Goal: Navigation & Orientation: Find specific page/section

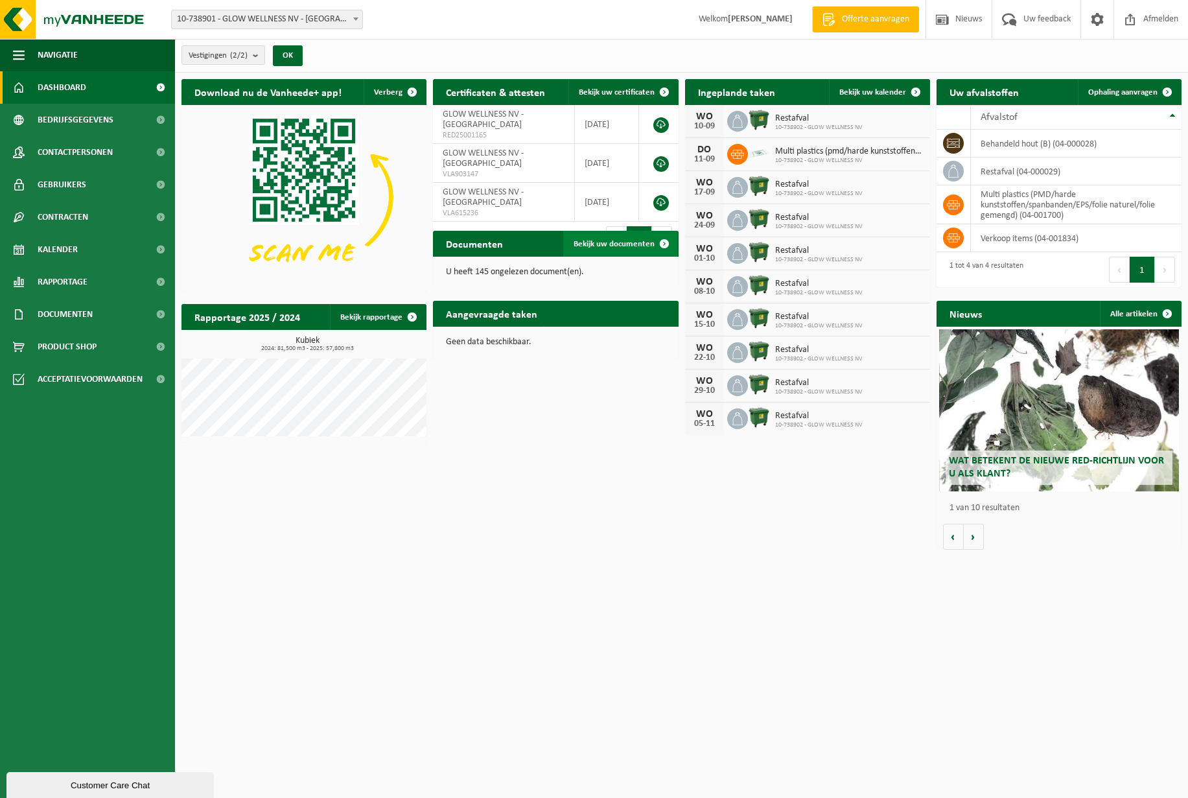
click at [631, 245] on span "Bekijk uw documenten" at bounding box center [614, 244] width 81 height 8
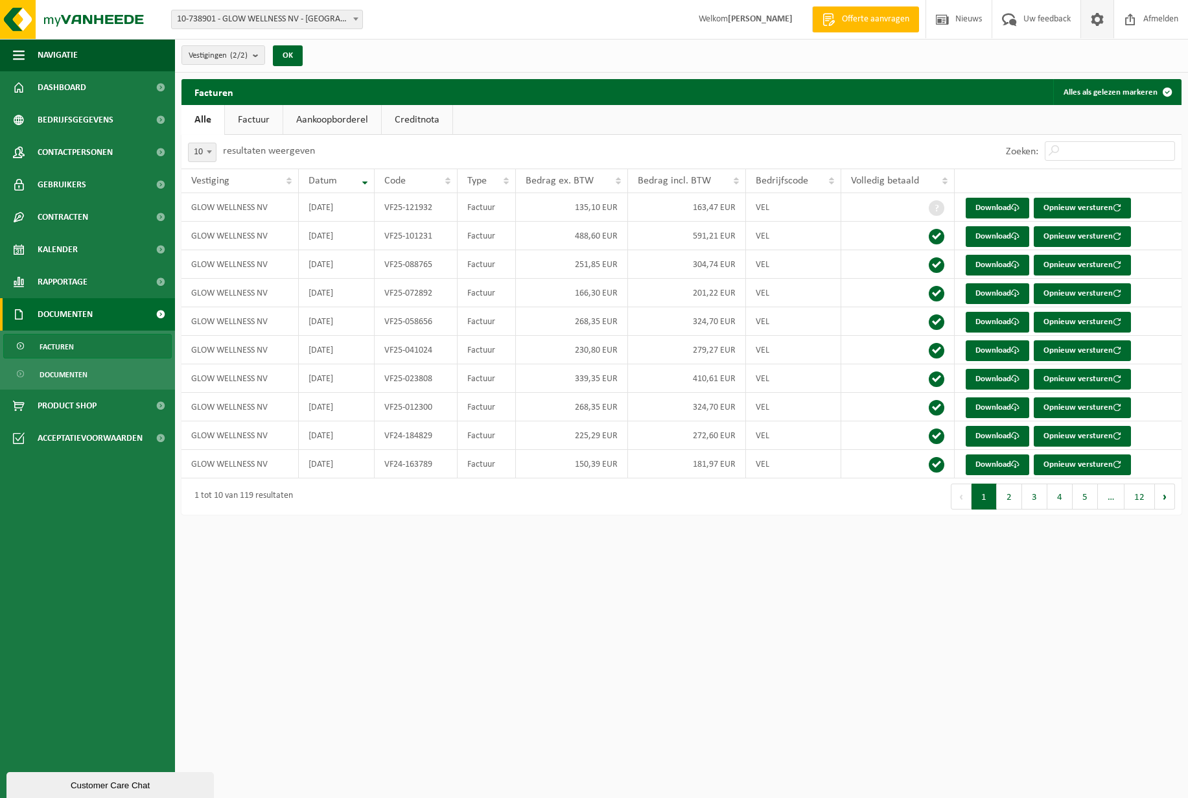
click at [1097, 18] on span at bounding box center [1097, 19] width 19 height 38
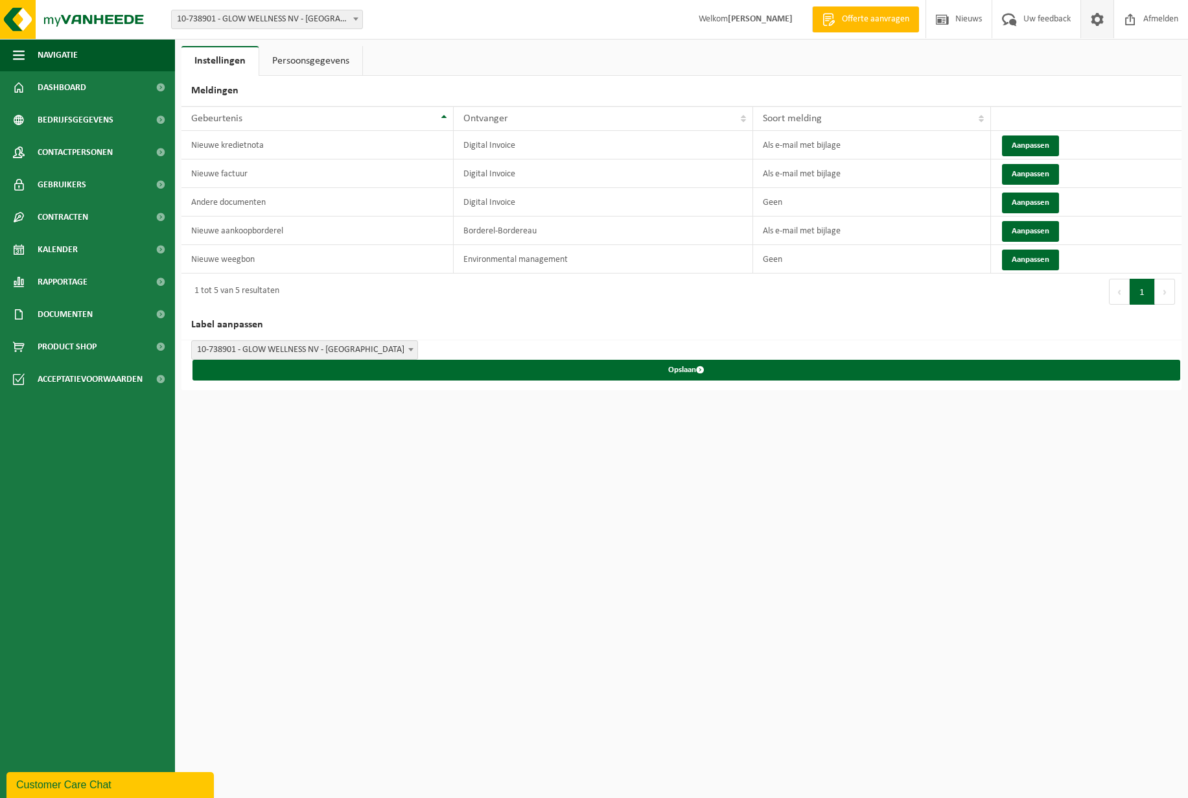
click at [309, 52] on link "Persoonsgegevens" at bounding box center [310, 61] width 103 height 30
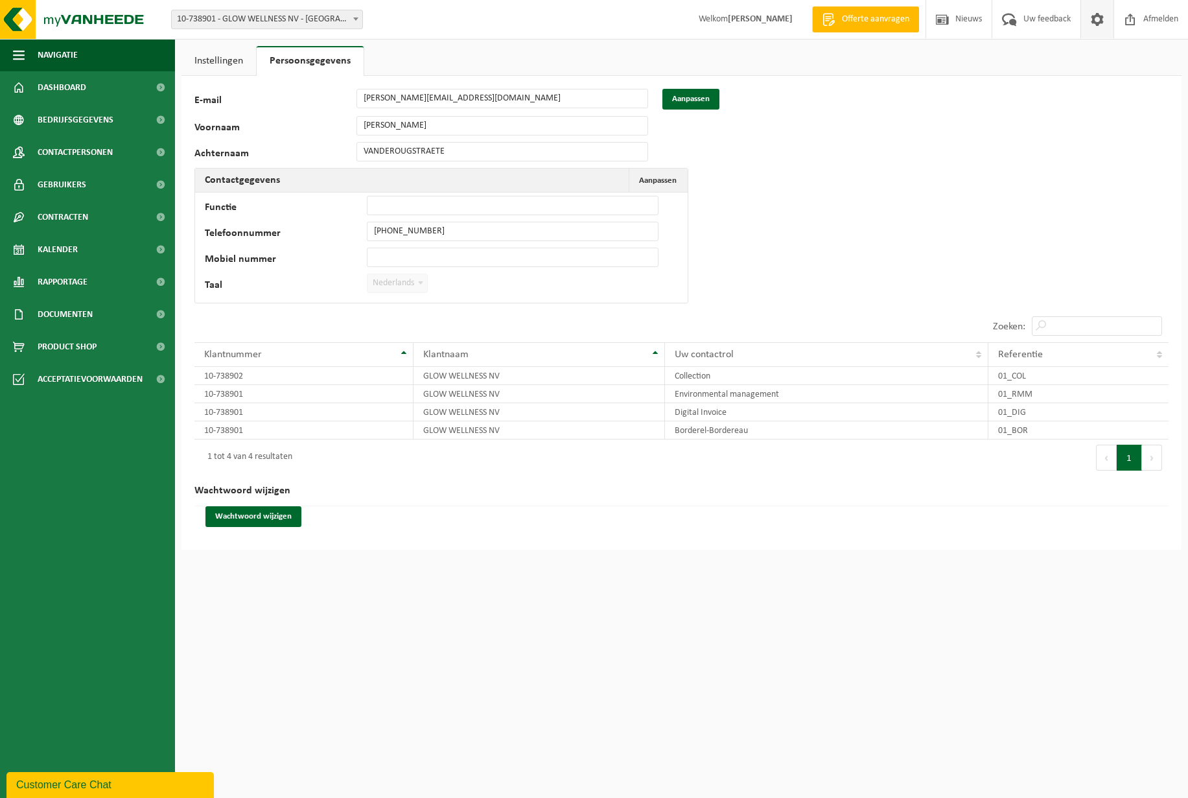
click at [355, 18] on b at bounding box center [355, 19] width 5 height 3
select select "3831"
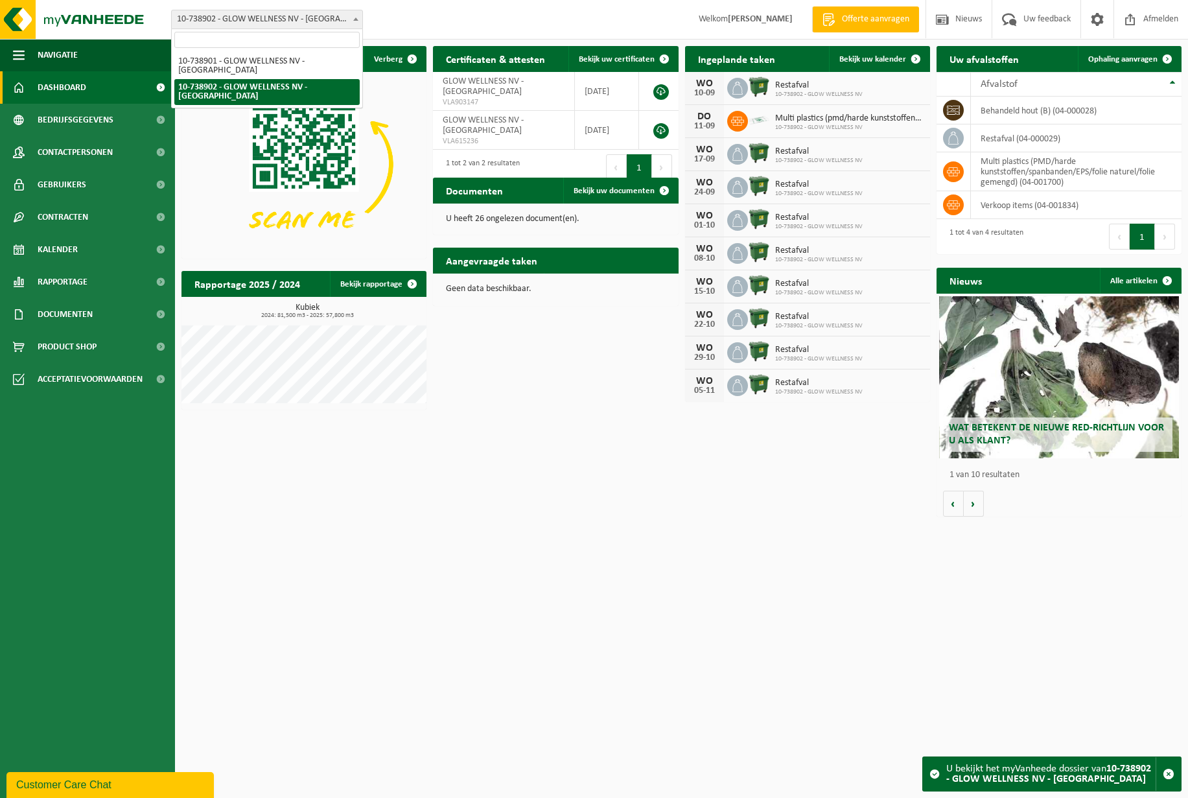
click at [354, 14] on span at bounding box center [355, 18] width 13 height 17
select select "3830"
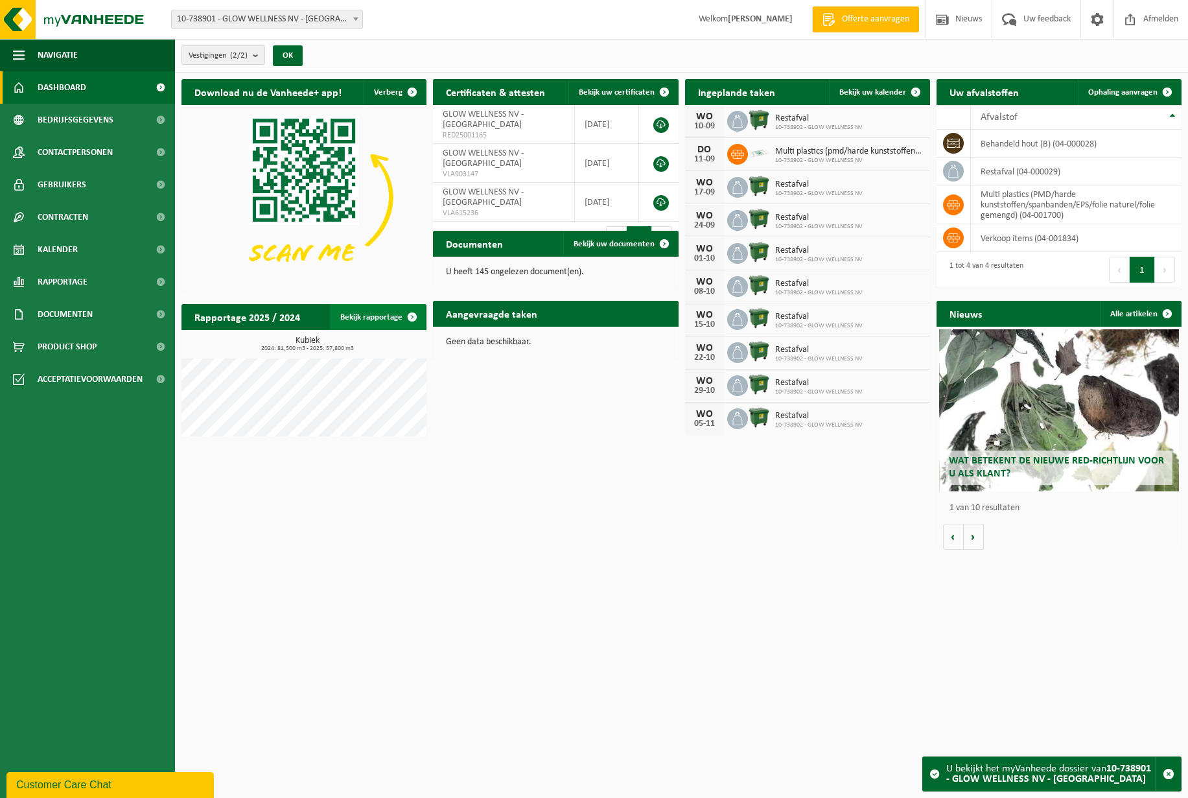
click at [375, 317] on link "Bekijk rapportage" at bounding box center [377, 317] width 95 height 26
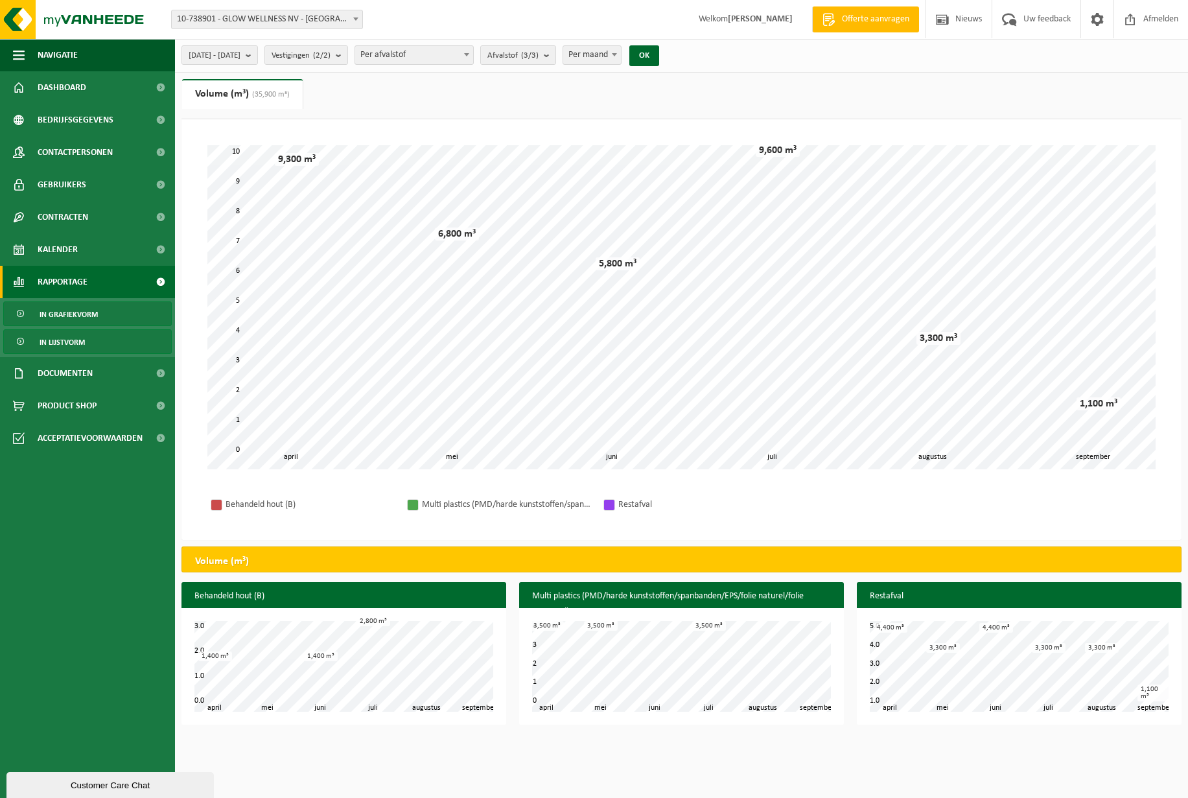
click at [74, 340] on span "In lijstvorm" at bounding box center [62, 342] width 45 height 25
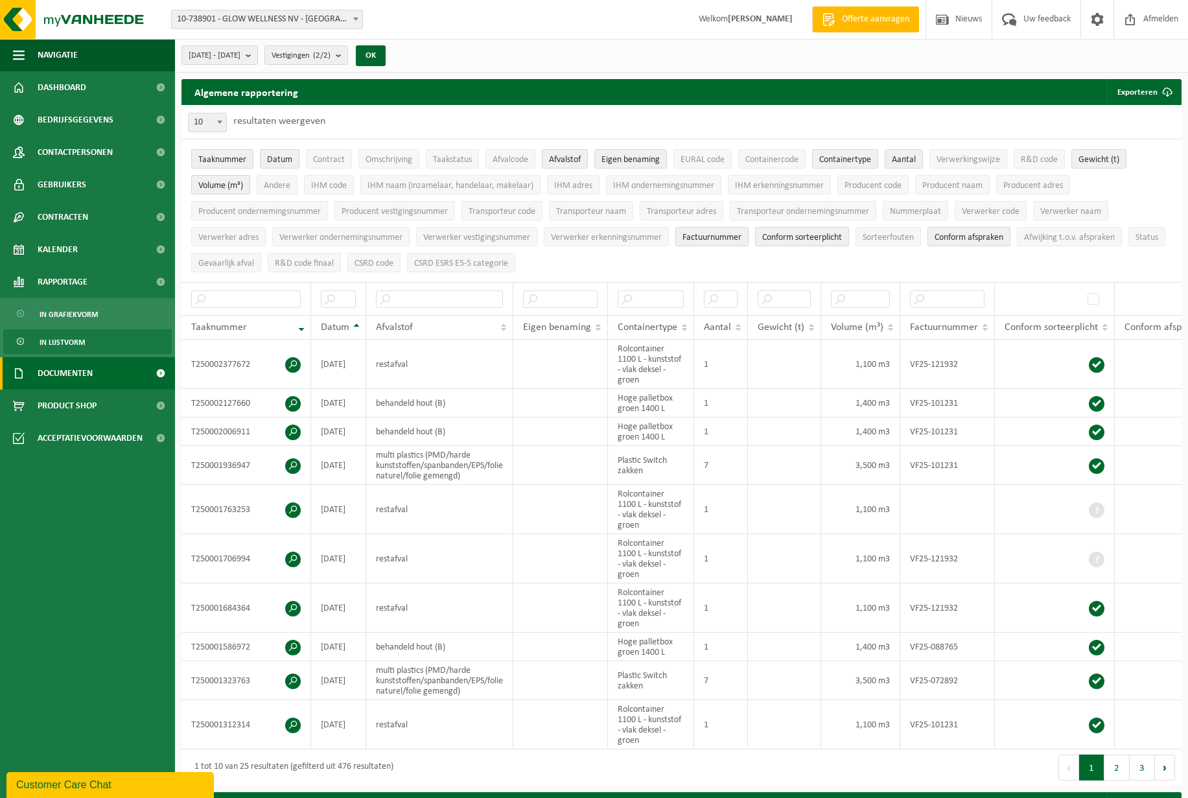
click at [71, 370] on span "Documenten" at bounding box center [65, 373] width 55 height 32
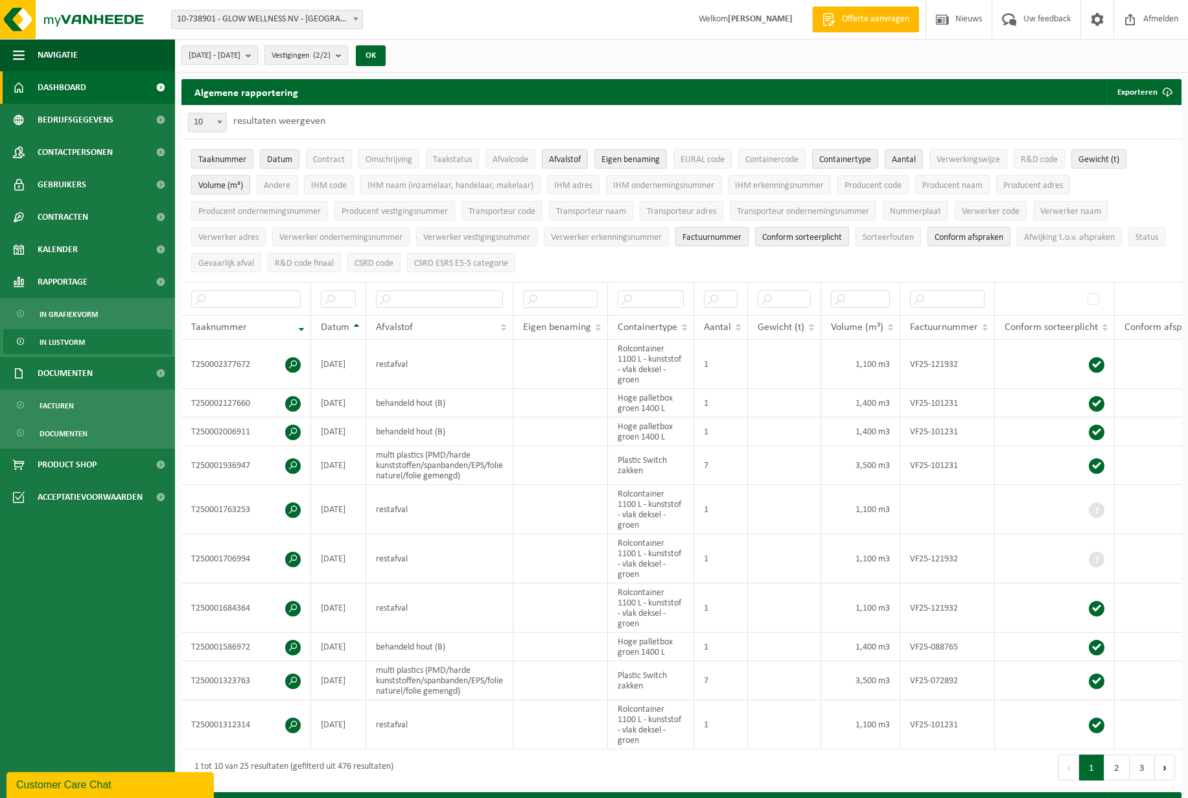
click at [81, 85] on span "Dashboard" at bounding box center [62, 87] width 49 height 32
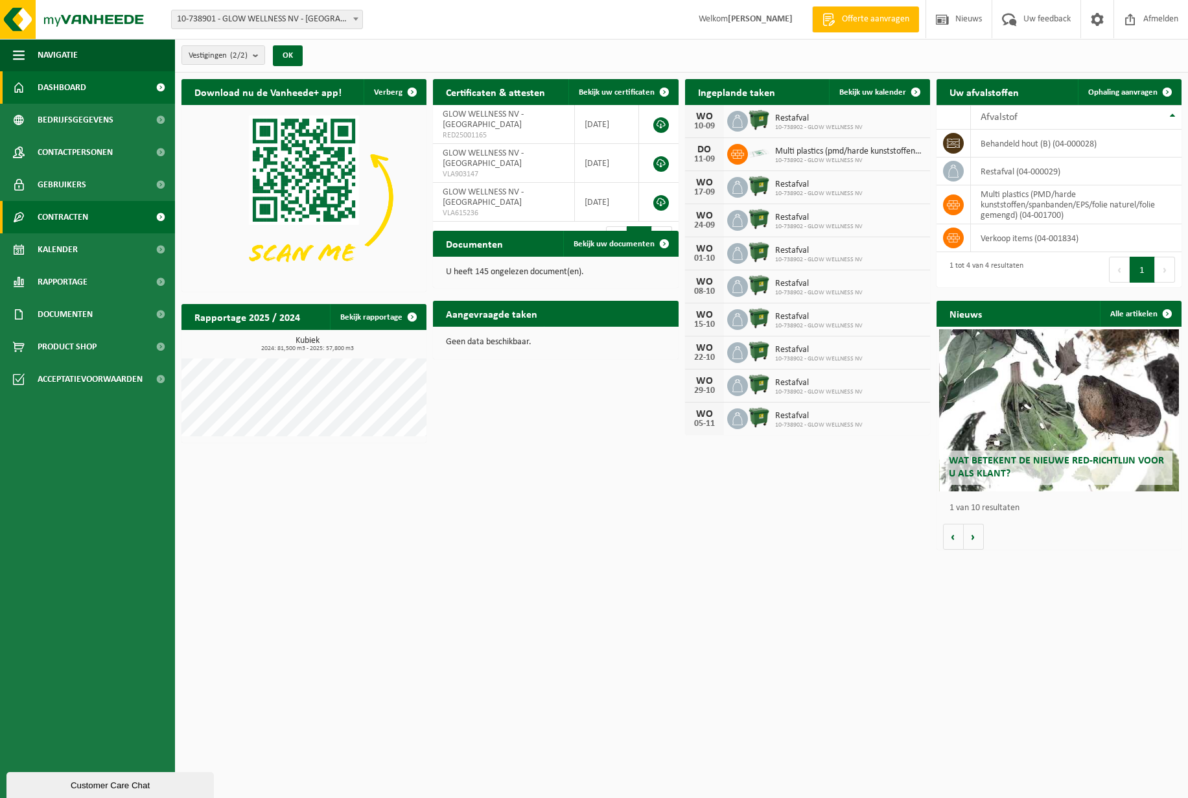
click at [56, 216] on span "Contracten" at bounding box center [63, 217] width 51 height 32
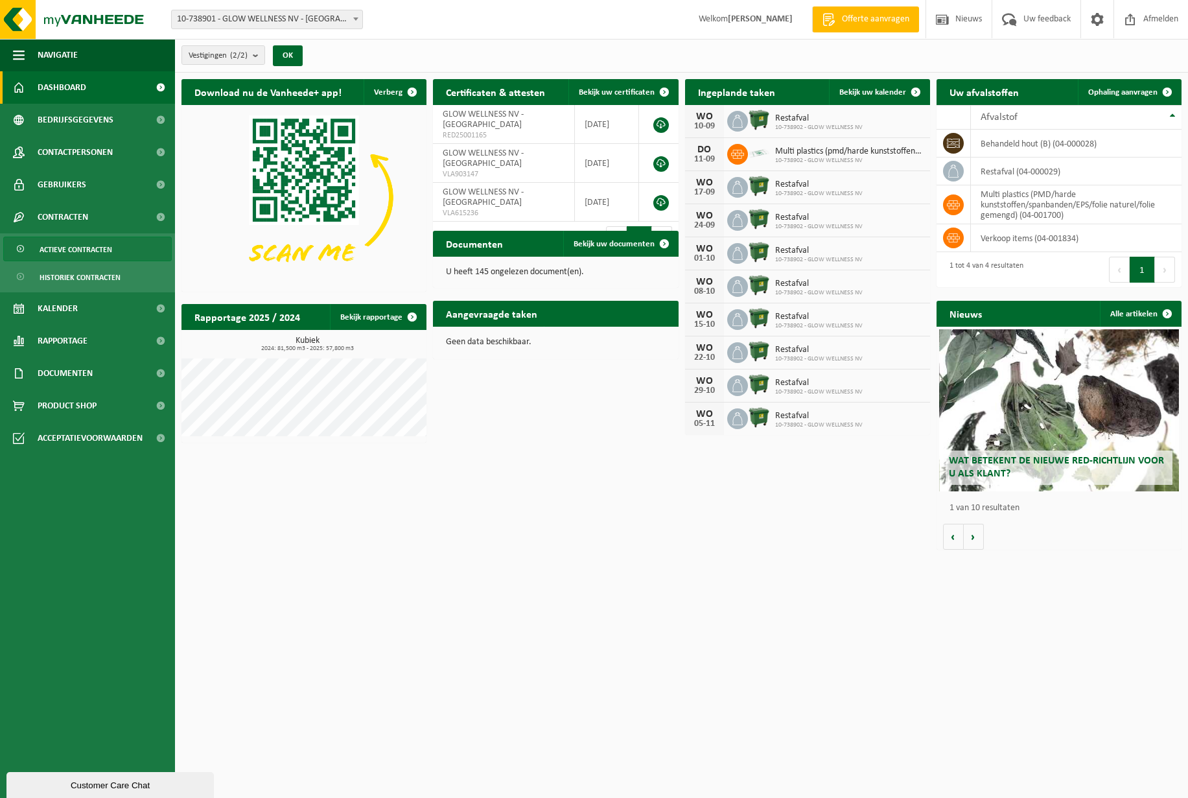
click at [69, 249] on span "Actieve contracten" at bounding box center [76, 249] width 73 height 25
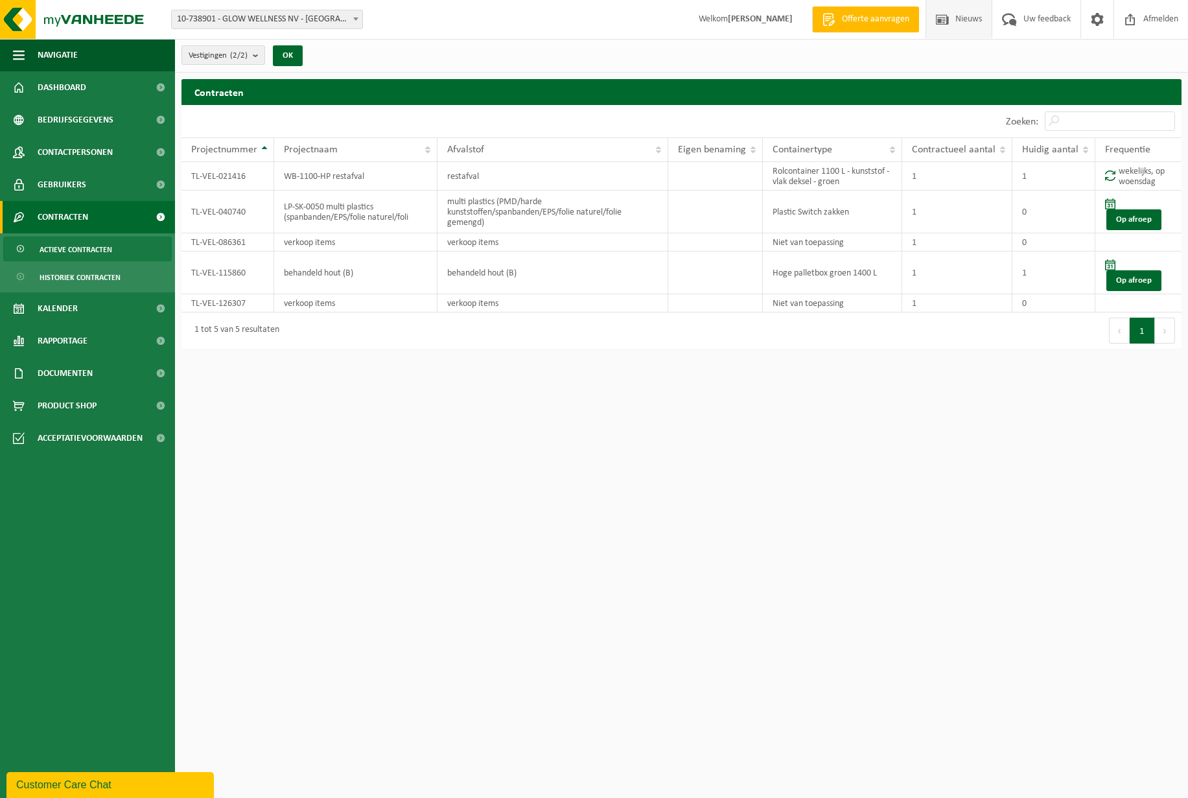
click at [974, 17] on span "Nieuws" at bounding box center [968, 19] width 33 height 38
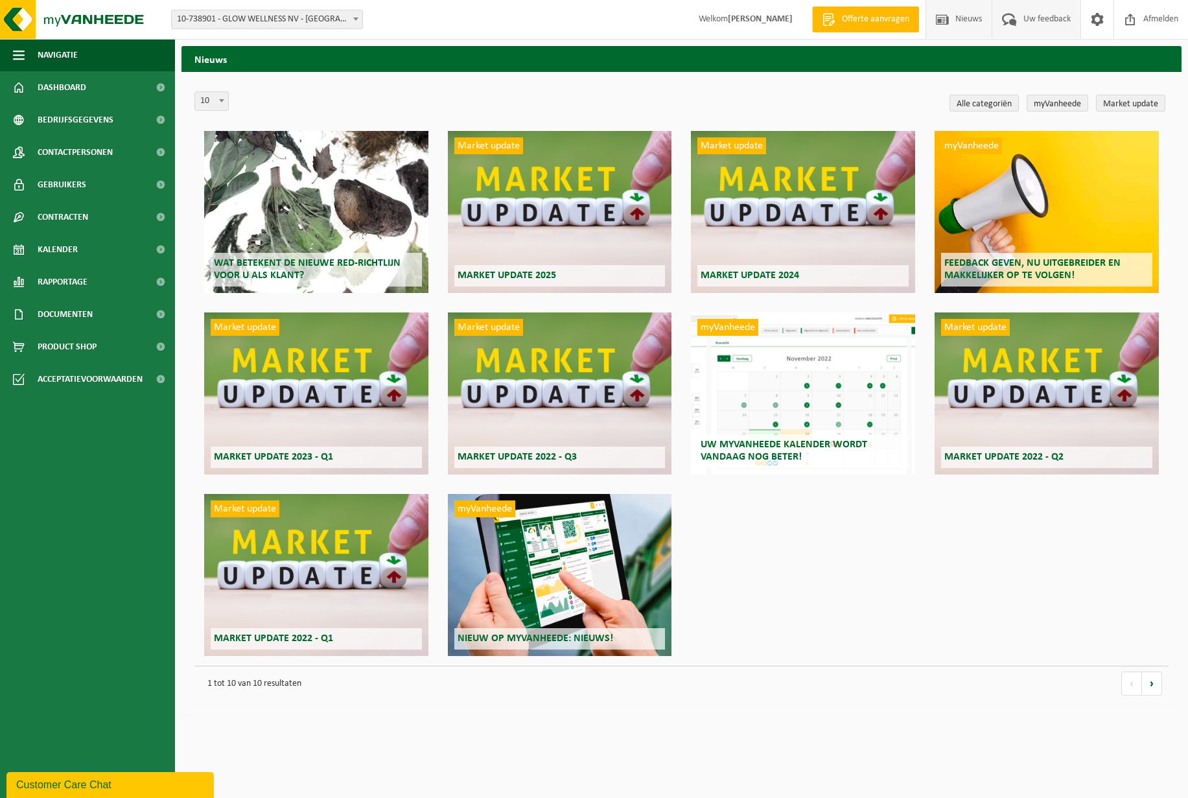
click at [1033, 16] on span "Uw feedback" at bounding box center [1047, 19] width 54 height 38
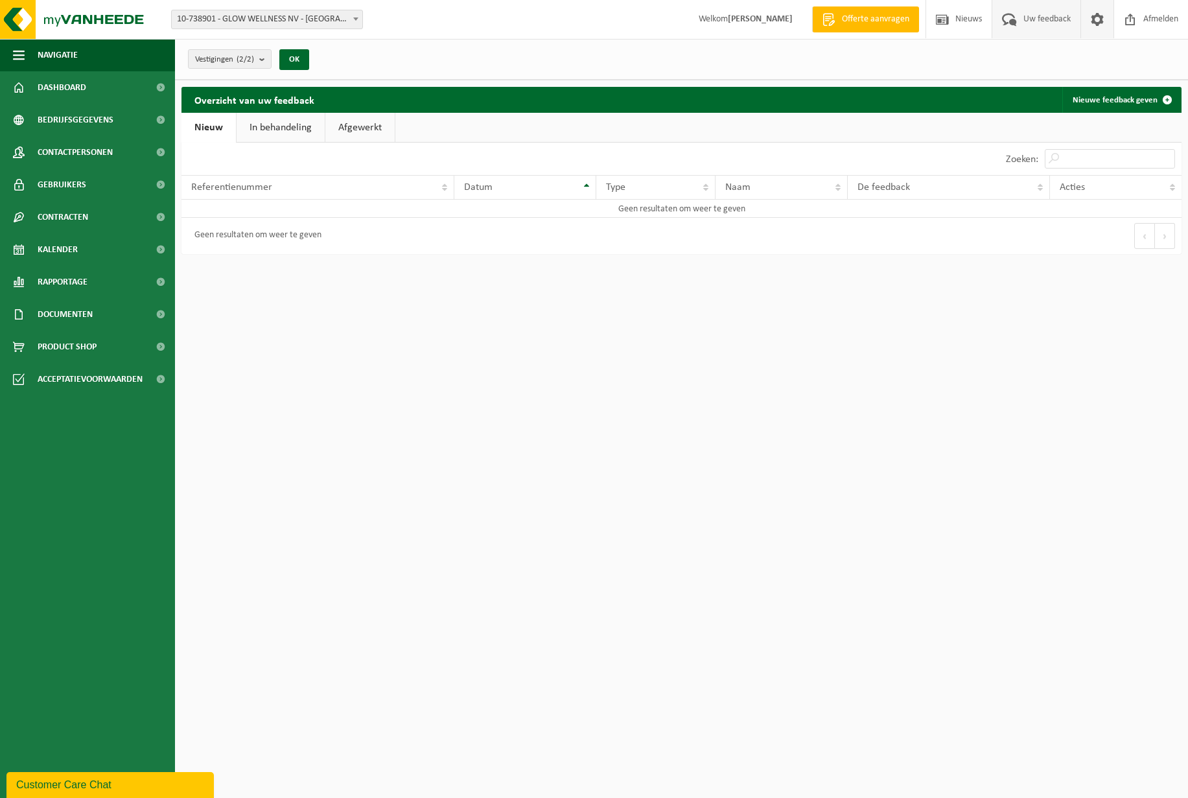
click at [1103, 16] on span at bounding box center [1097, 19] width 19 height 38
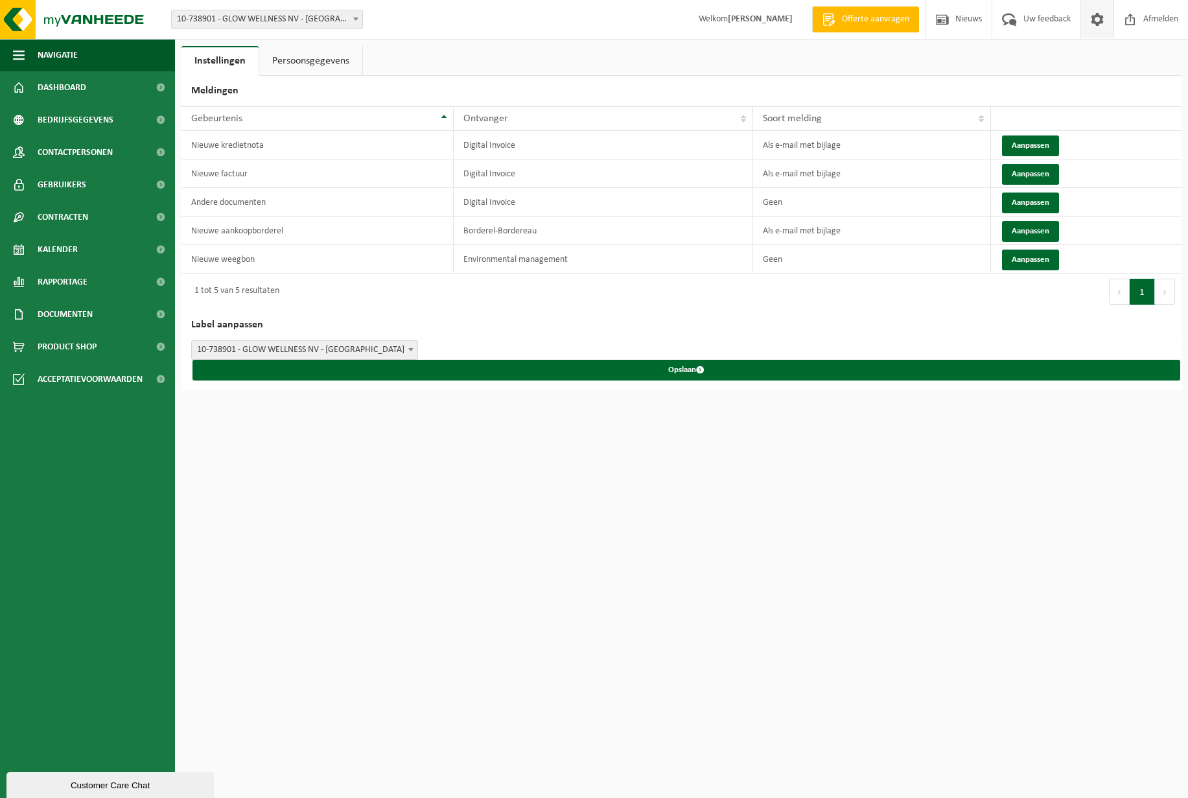
click at [307, 55] on link "Persoonsgegevens" at bounding box center [310, 61] width 103 height 30
